Goal: Task Accomplishment & Management: Manage account settings

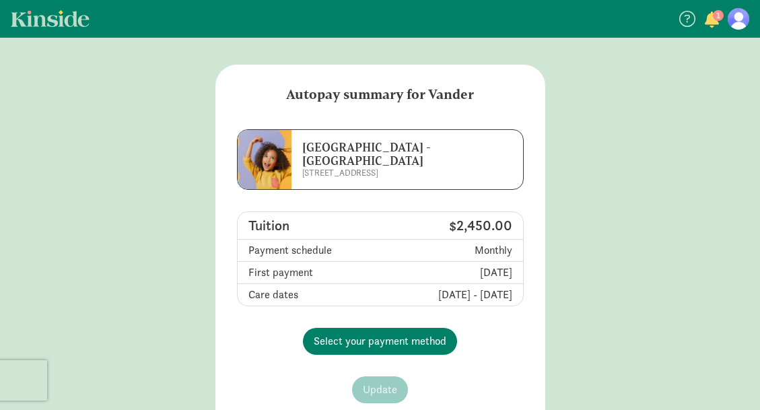
click at [597, 212] on main "Autopay summary for Vander La Escuelita [GEOGRAPHIC_DATA] - [GEOGRAPHIC_DATA] […" at bounding box center [380, 280] width 760 height 430
click at [741, 17] on figure at bounding box center [738, 19] width 22 height 22
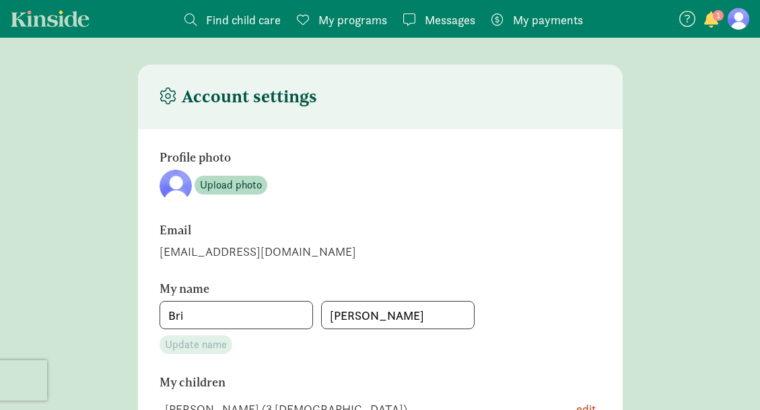
click at [712, 15] on span "button" at bounding box center [711, 19] width 14 height 16
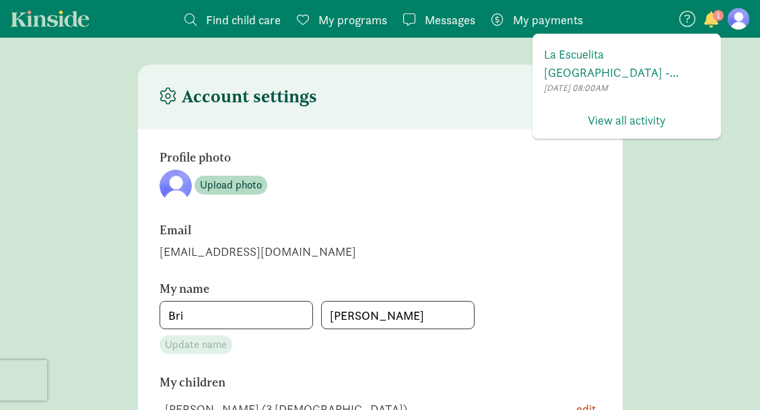
click at [437, 14] on span "Messages" at bounding box center [450, 20] width 50 height 18
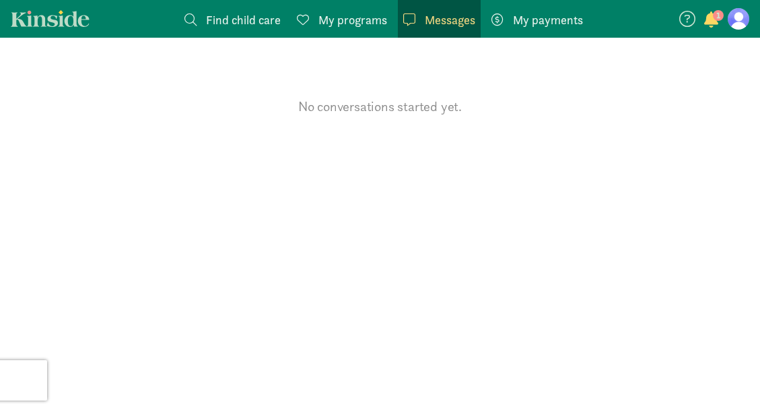
click at [355, 17] on span "My programs" at bounding box center [352, 20] width 69 height 18
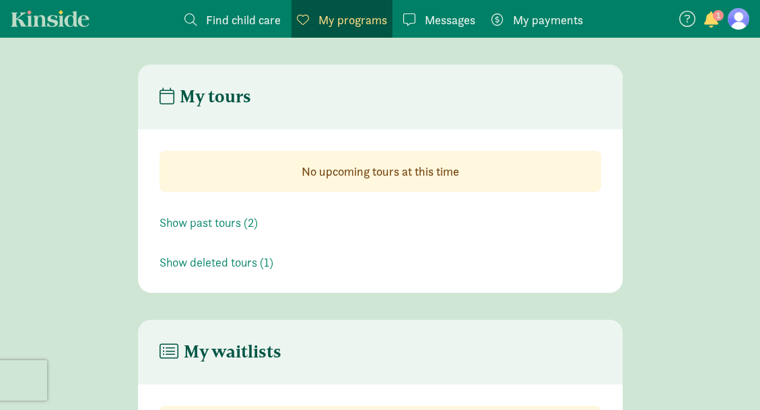
click at [745, 20] on figure at bounding box center [738, 19] width 22 height 22
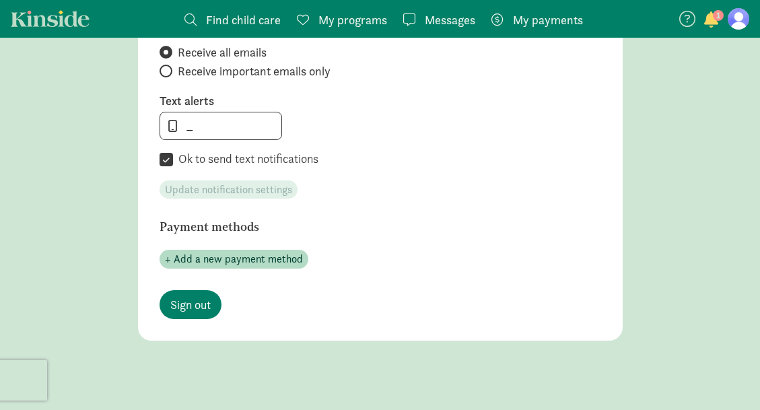
scroll to position [791, 0]
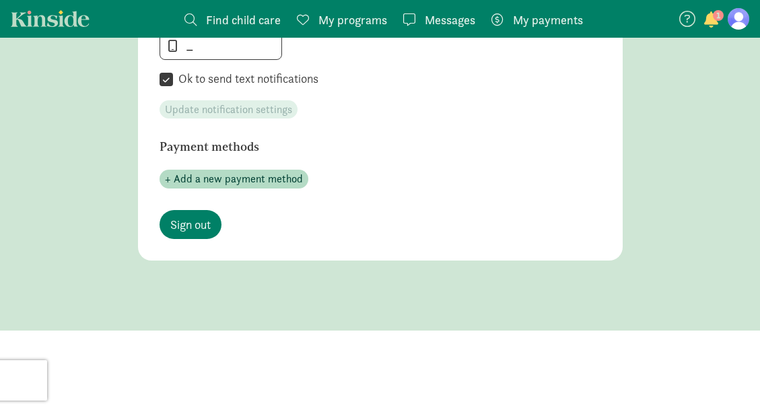
click at [558, 12] on span "My payments" at bounding box center [548, 20] width 70 height 18
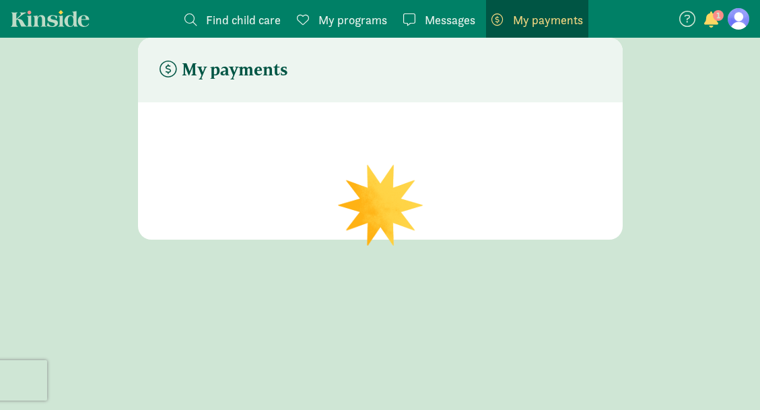
scroll to position [27, 0]
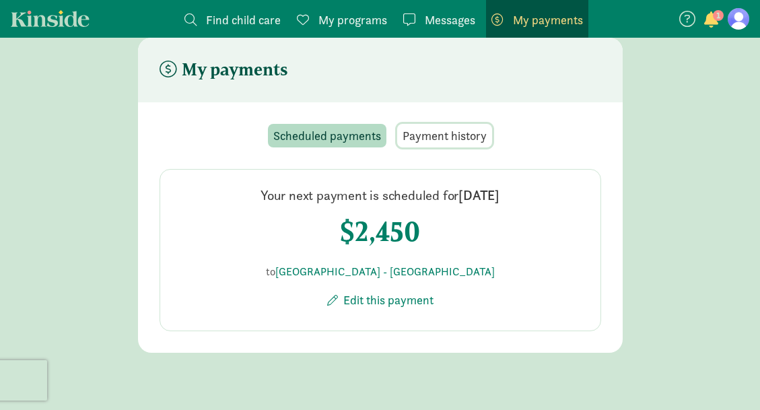
click at [452, 140] on span "Payment history" at bounding box center [444, 135] width 84 height 18
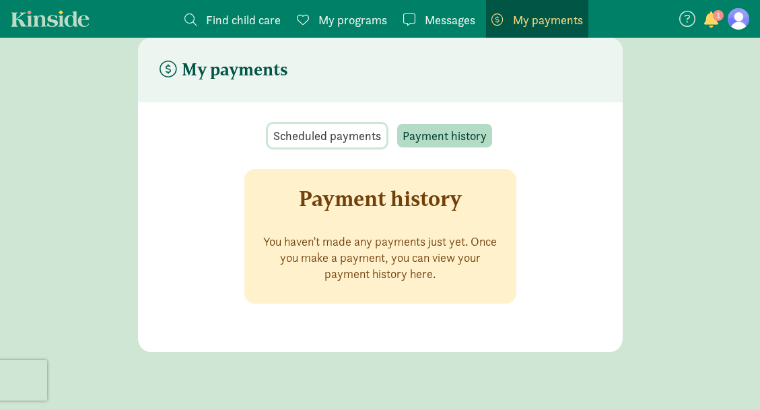
click at [338, 133] on span "Scheduled payments" at bounding box center [327, 135] width 108 height 18
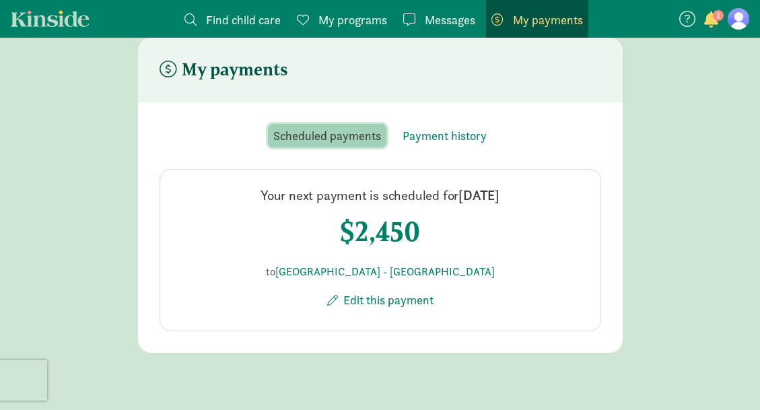
scroll to position [0, 0]
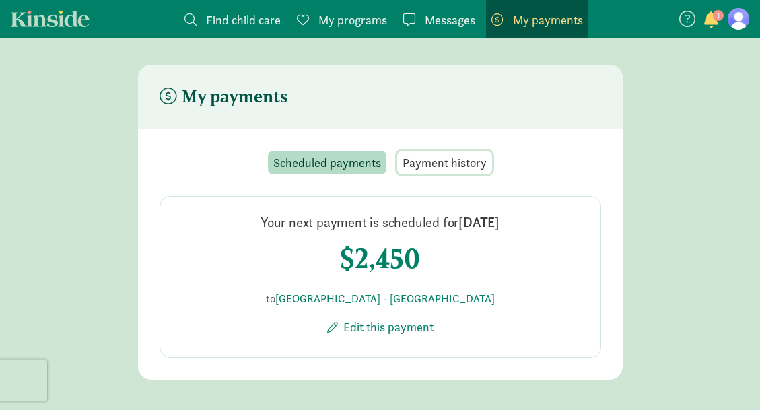
click at [474, 170] on span "Payment history" at bounding box center [444, 162] width 84 height 18
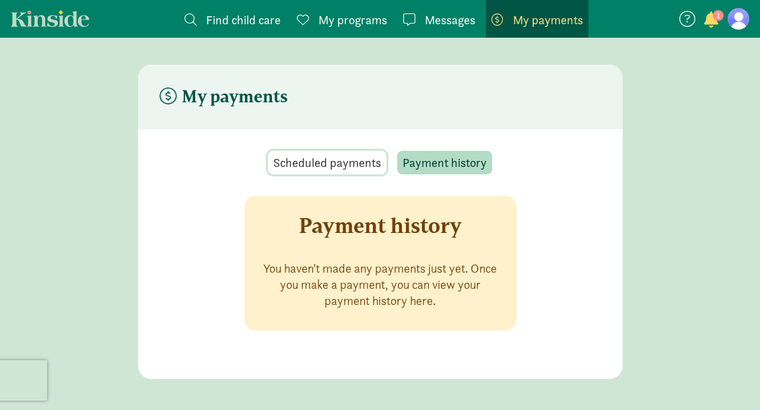
click at [344, 157] on span "Scheduled payments" at bounding box center [327, 162] width 108 height 18
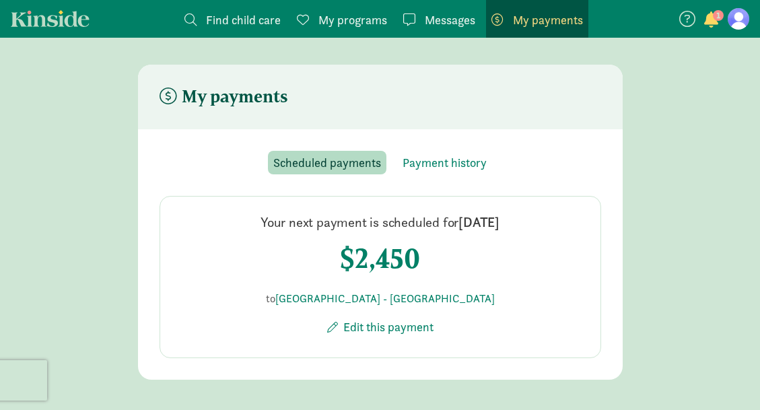
click at [741, 25] on figure at bounding box center [738, 19] width 22 height 22
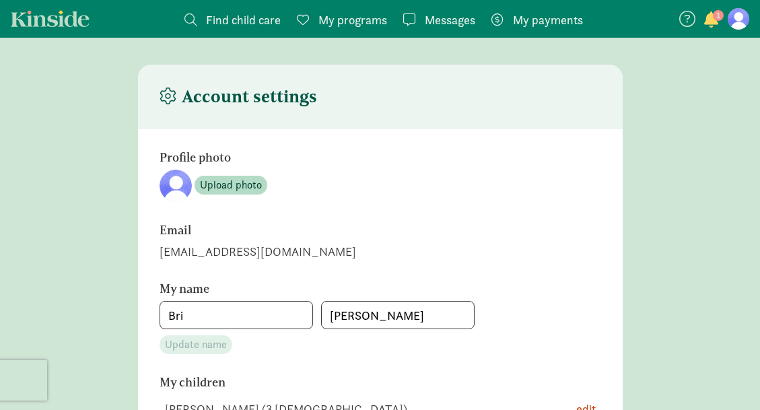
click at [567, 22] on span "My payments" at bounding box center [548, 20] width 70 height 18
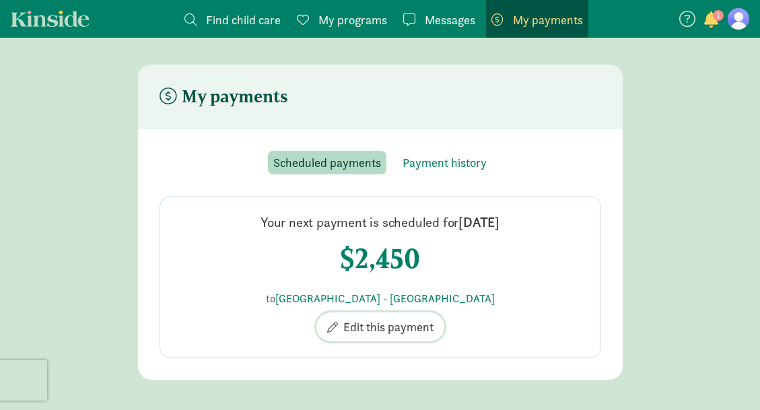
click at [385, 326] on span "Edit this payment" at bounding box center [388, 327] width 90 height 18
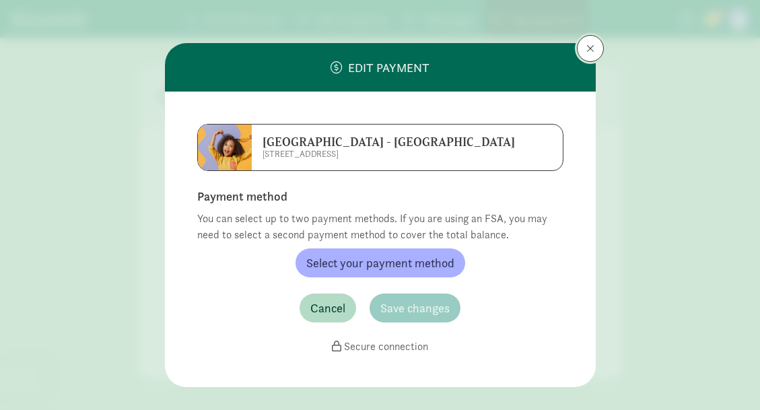
click at [589, 49] on span at bounding box center [590, 48] width 8 height 11
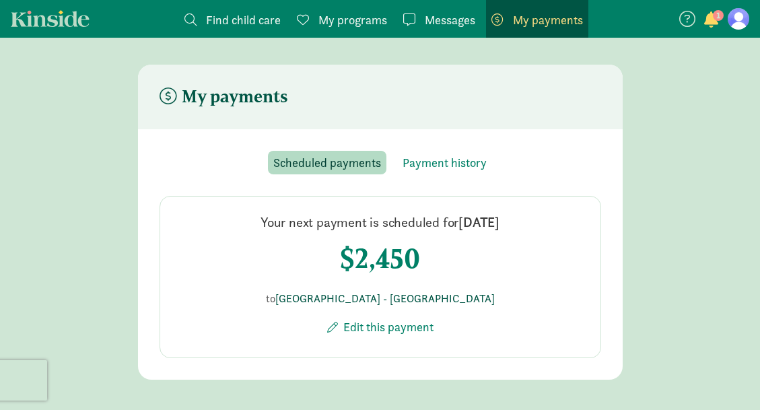
click at [421, 297] on link "[GEOGRAPHIC_DATA] - [GEOGRAPHIC_DATA]" at bounding box center [384, 298] width 219 height 14
click at [634, 279] on main "My payments Scheduled payments Payment history Your next payment is scheduled f…" at bounding box center [380, 222] width 760 height 315
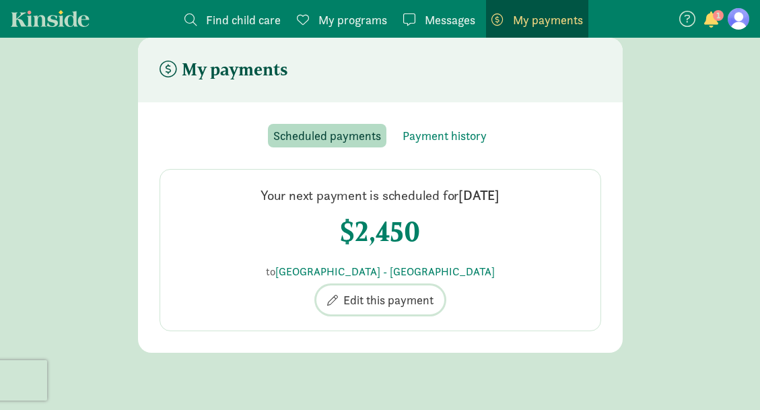
click at [364, 301] on span "Edit this payment" at bounding box center [388, 300] width 90 height 18
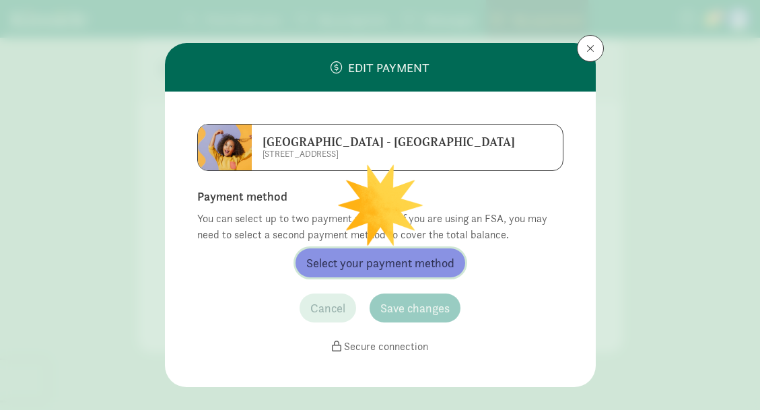
click at [402, 261] on span "Select your payment method" at bounding box center [380, 263] width 148 height 18
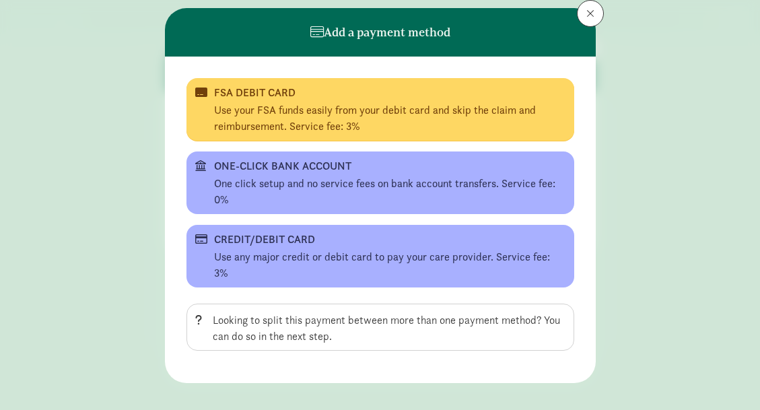
scroll to position [0, 0]
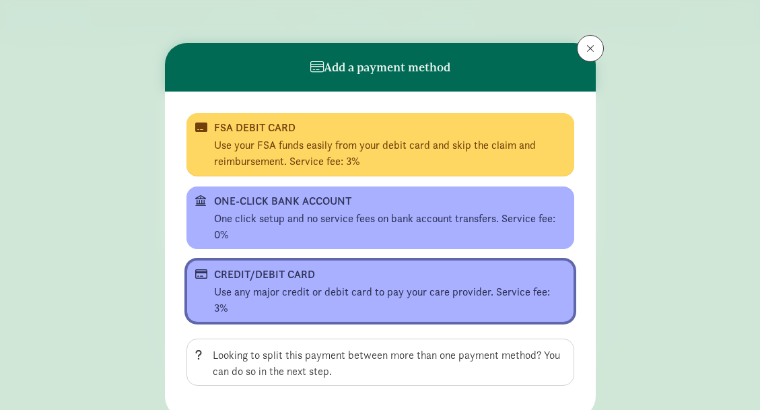
click at [445, 289] on div "Use any major credit or debit card to pay your care provider. Service fee: 3%" at bounding box center [389, 300] width 351 height 32
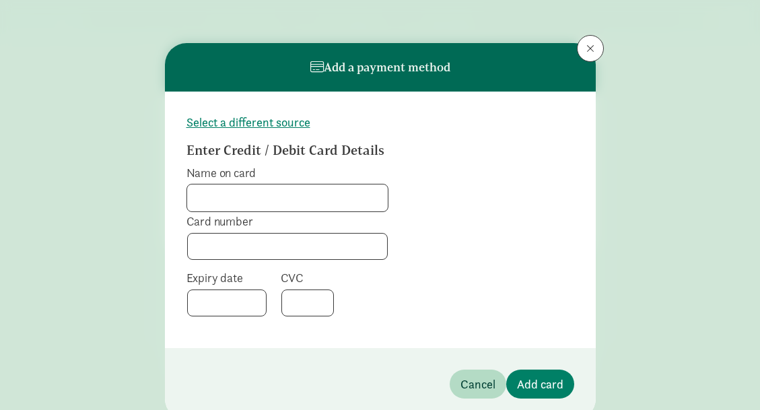
click at [281, 200] on input "Name on card" at bounding box center [287, 197] width 200 height 27
click at [360, 192] on input "Name on card" at bounding box center [287, 197] width 200 height 27
type input "[PERSON_NAME]"
click at [535, 369] on button "Add card" at bounding box center [540, 383] width 68 height 29
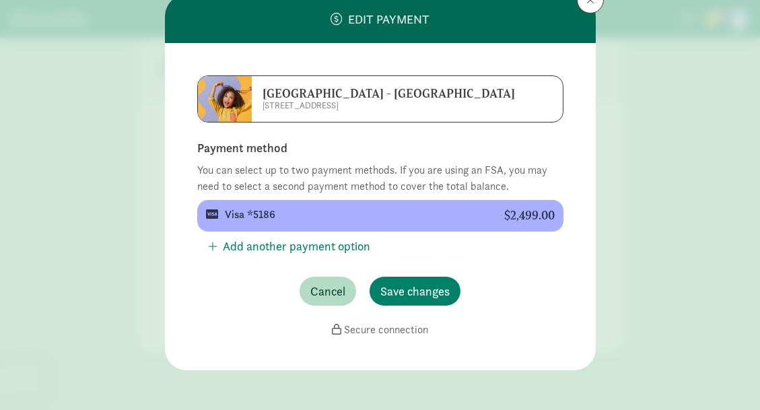
scroll to position [52, 0]
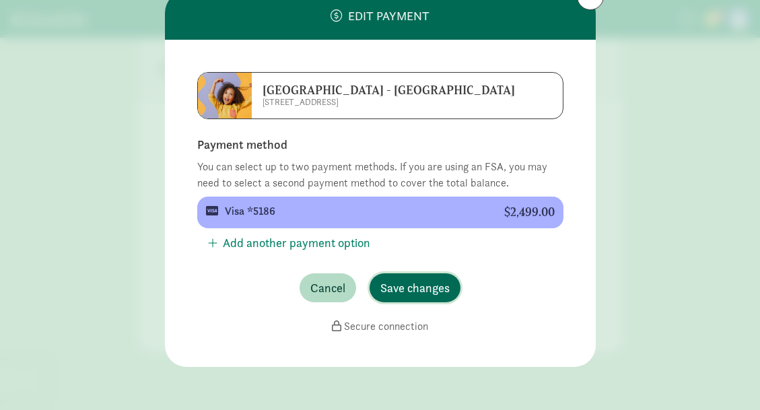
click at [436, 293] on span "Save changes" at bounding box center [414, 288] width 69 height 18
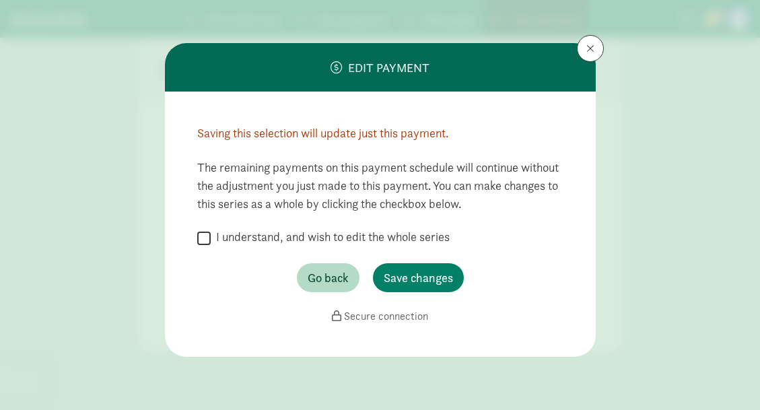
click at [373, 231] on label "I understand, and wish to edit the whole series" at bounding box center [330, 237] width 239 height 16
click at [211, 231] on input "I understand, and wish to edit the whole series" at bounding box center [203, 238] width 13 height 18
checkbox input "true"
click at [419, 269] on span "Save changes" at bounding box center [418, 277] width 69 height 18
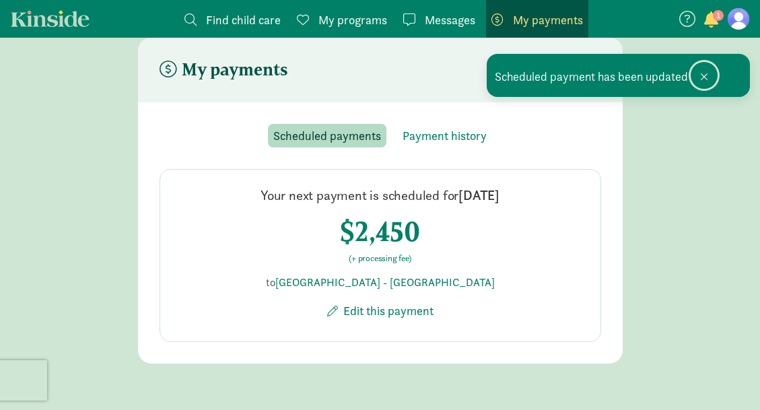
click at [706, 73] on span at bounding box center [704, 76] width 8 height 11
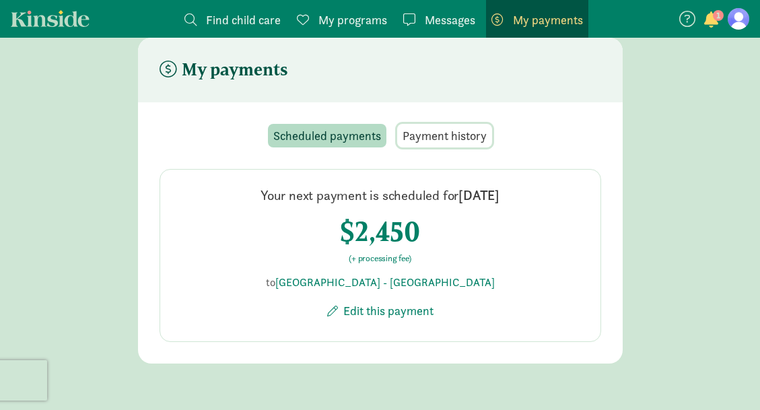
click at [445, 136] on span "Payment history" at bounding box center [444, 135] width 84 height 18
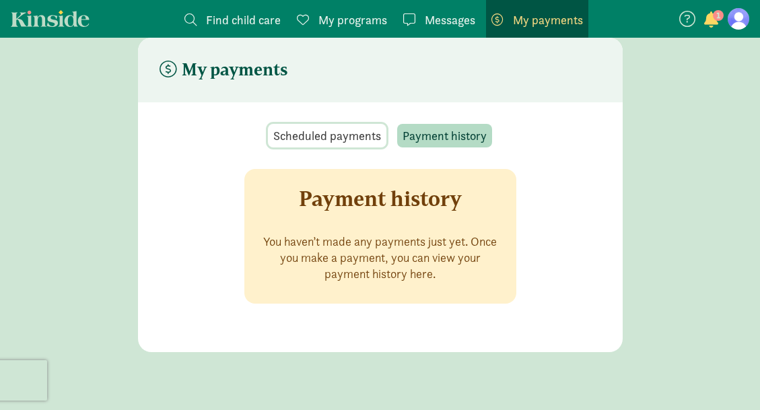
click at [294, 139] on span "Scheduled payments" at bounding box center [327, 135] width 108 height 18
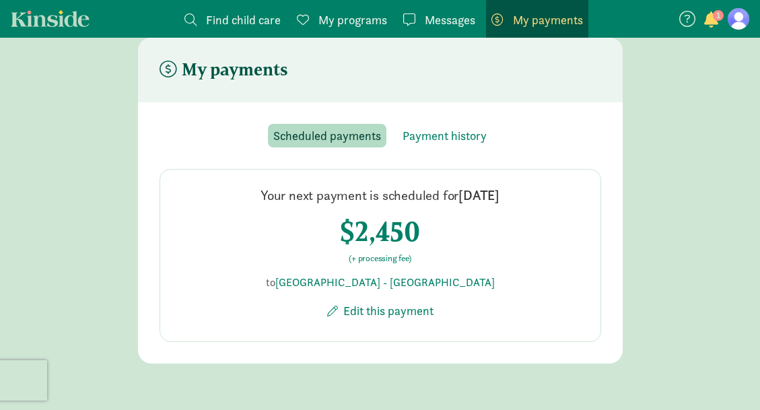
click at [424, 149] on div "Scheduled payments Payment history Your next payment is scheduled for [DATE] $2…" at bounding box center [379, 233] width 441 height 218
click at [428, 138] on span "Payment history" at bounding box center [444, 135] width 84 height 18
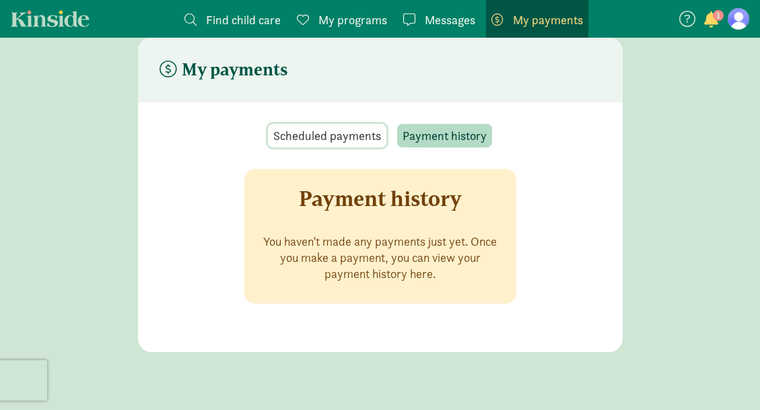
click at [369, 138] on span "Scheduled payments" at bounding box center [327, 135] width 108 height 18
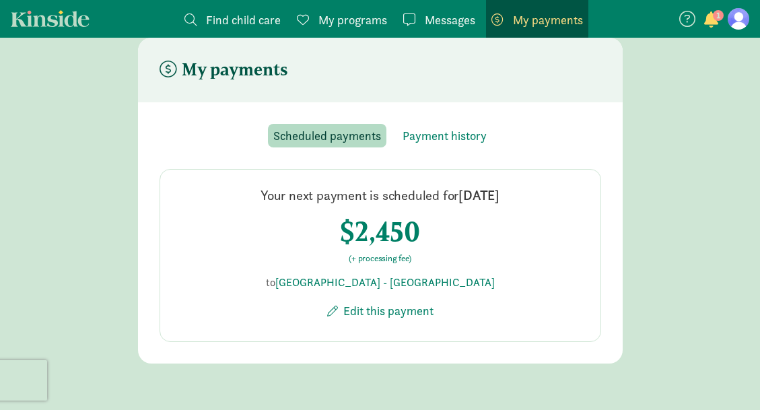
click at [542, 28] on span "My payments" at bounding box center [548, 20] width 70 height 18
click at [493, 133] on div "Scheduled payments Payment history" at bounding box center [379, 136] width 441 height 24
click at [478, 133] on span "Payment history" at bounding box center [444, 135] width 84 height 18
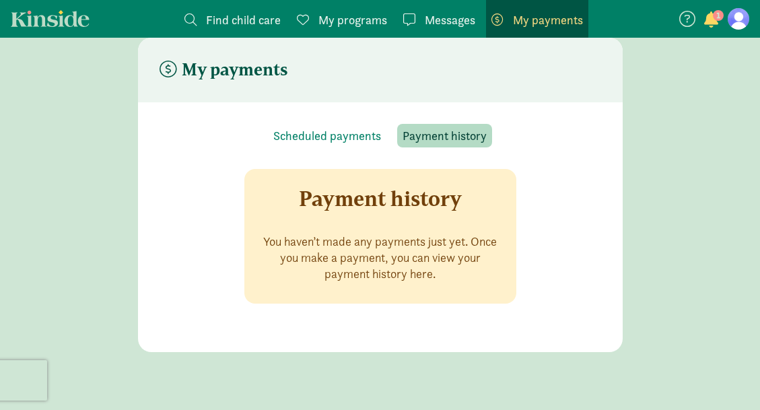
click at [739, 17] on figure at bounding box center [738, 19] width 22 height 22
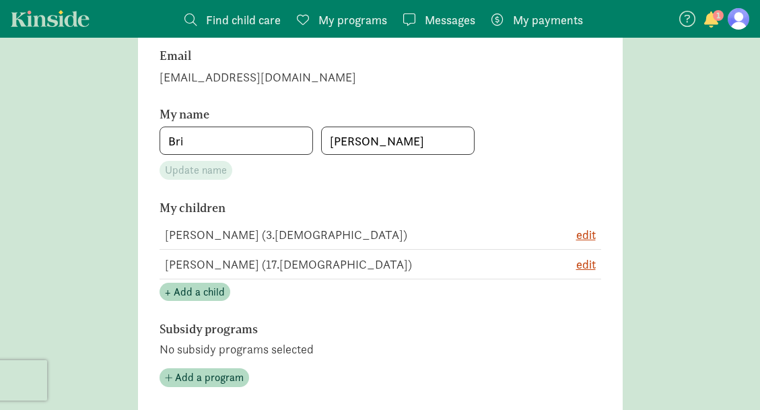
scroll to position [141, 0]
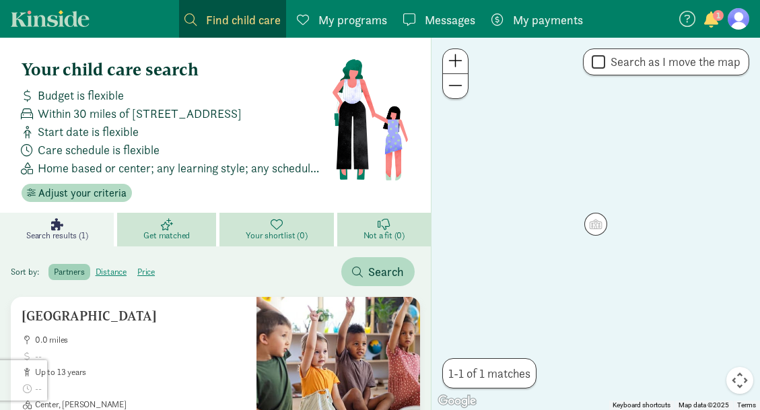
click at [554, 22] on span "My payments" at bounding box center [548, 20] width 70 height 18
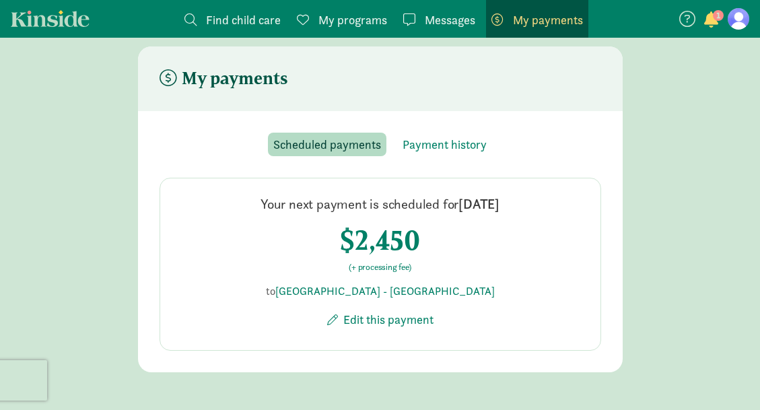
scroll to position [27, 0]
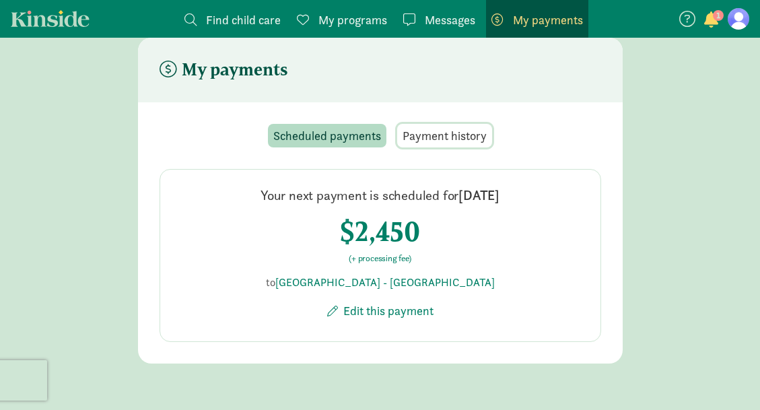
click at [476, 135] on span "Payment history" at bounding box center [444, 135] width 84 height 18
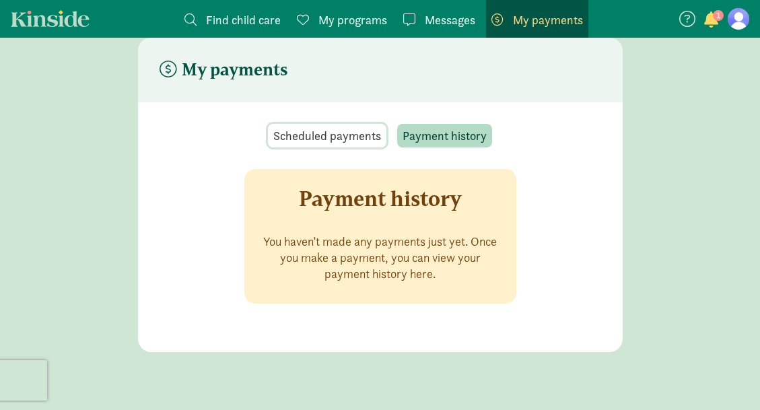
click at [341, 136] on span "Scheduled payments" at bounding box center [327, 135] width 108 height 18
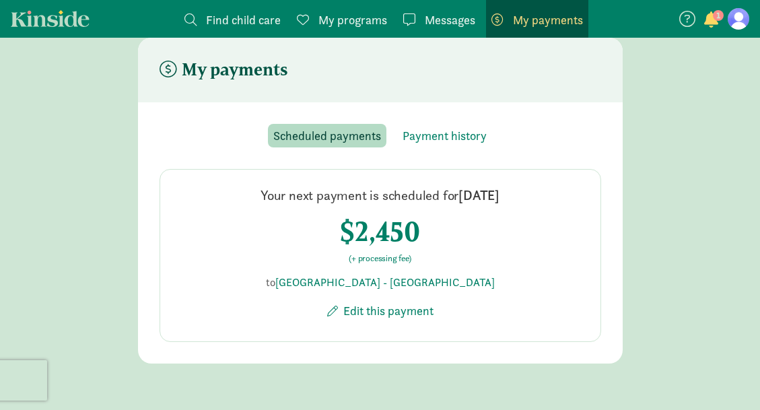
click at [735, 17] on figure at bounding box center [738, 19] width 22 height 22
